Goal: Task Accomplishment & Management: Use online tool/utility

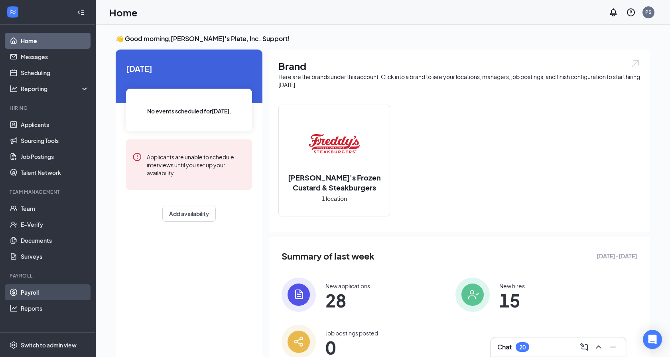
click at [39, 292] on link "Payroll" at bounding box center [55, 292] width 68 height 16
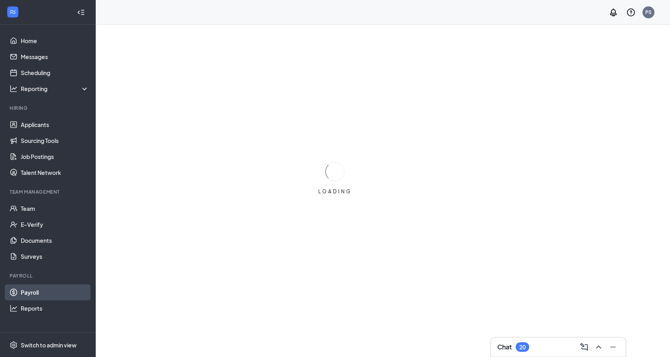
click at [36, 292] on link "Payroll" at bounding box center [55, 292] width 68 height 16
